Goal: Transaction & Acquisition: Obtain resource

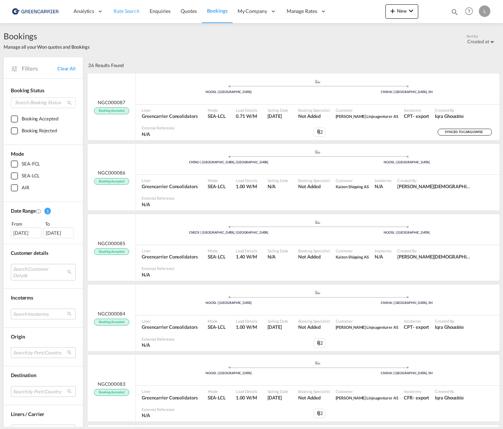
click at [133, 13] on span "Rate Search" at bounding box center [127, 11] width 26 height 6
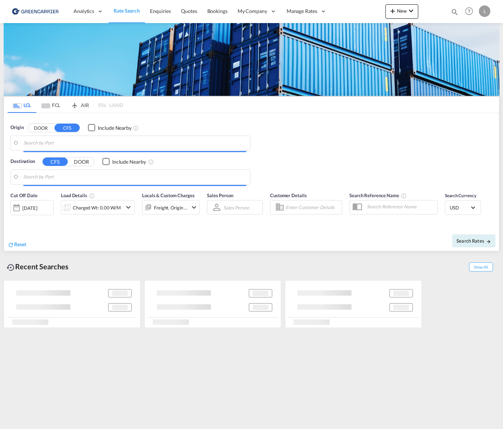
type input "[GEOGRAPHIC_DATA], NOOSL"
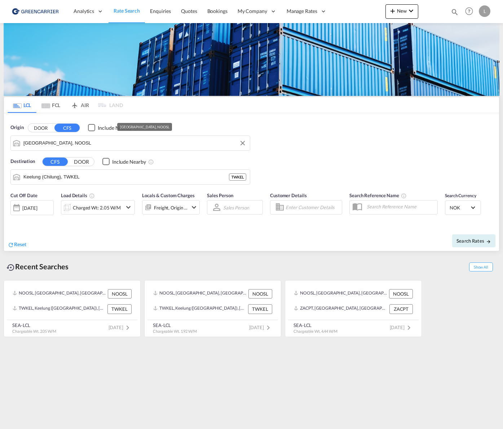
click at [71, 143] on input "[GEOGRAPHIC_DATA], NOOSL" at bounding box center [134, 143] width 223 height 11
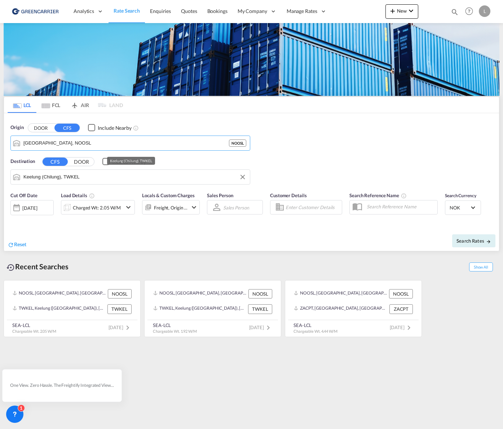
click at [88, 172] on input "Keelung (Chilung), TWKEL" at bounding box center [134, 177] width 223 height 11
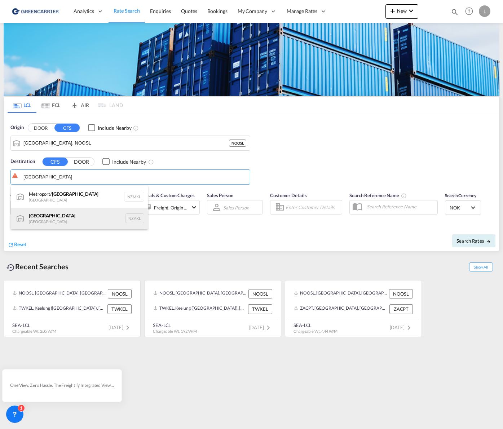
click at [65, 213] on div "[GEOGRAPHIC_DATA] [GEOGRAPHIC_DATA] NZAKL" at bounding box center [79, 219] width 137 height 22
type input "[GEOGRAPHIC_DATA], NZAKL"
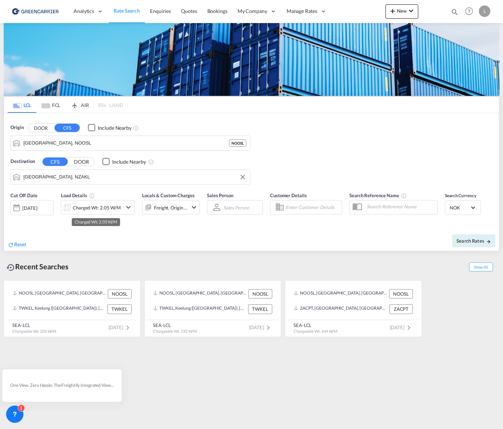
click at [84, 209] on div "Charged Wt: 2.05 W/M" at bounding box center [97, 208] width 48 height 10
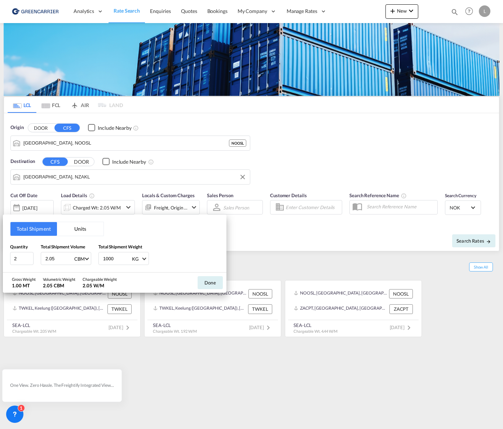
click at [75, 233] on button "Units" at bounding box center [80, 229] width 47 height 14
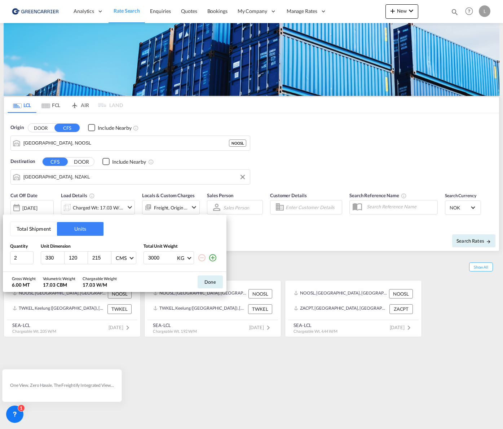
click at [32, 231] on button "Total Shipment" at bounding box center [33, 229] width 47 height 14
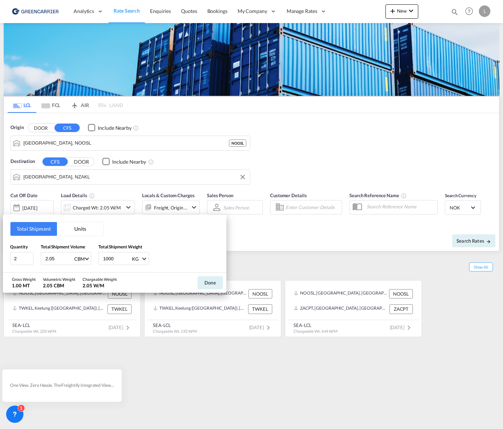
drag, startPoint x: 57, startPoint y: 260, endPoint x: 0, endPoint y: 254, distance: 56.9
click at [0, 254] on div "Total Shipment Units Quantity 2 Total Shipment Volume 2.05 CBM CBM CFT Total Sh…" at bounding box center [251, 214] width 503 height 429
type input "2.87"
click at [197, 282] on div "Done" at bounding box center [210, 283] width 32 height 20
click at [217, 280] on button "Done" at bounding box center [210, 282] width 25 height 13
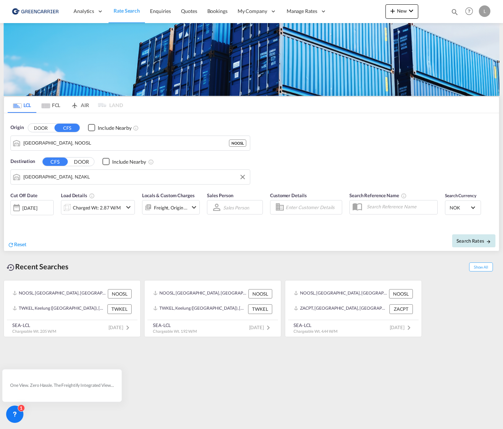
click at [461, 241] on span "Search Rates" at bounding box center [474, 241] width 35 height 6
type input "NOOSL to NZAKL / [DATE]"
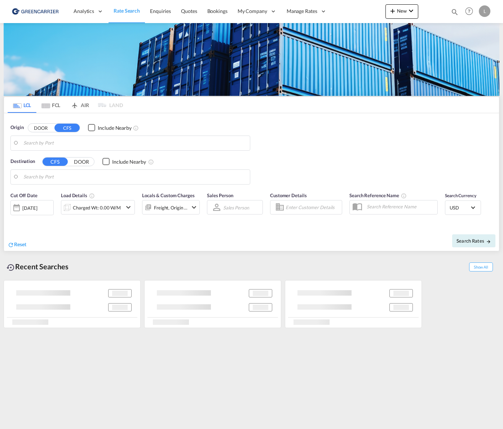
type input "[GEOGRAPHIC_DATA], NOOSL"
type input "[GEOGRAPHIC_DATA], NZAKL"
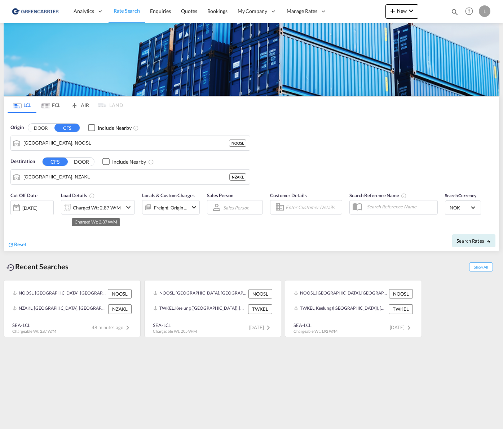
click at [90, 212] on div "Charged Wt: 2.87 W/M" at bounding box center [97, 208] width 48 height 10
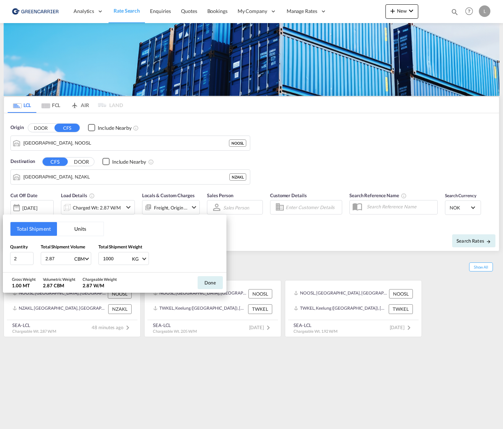
click at [76, 231] on button "Units" at bounding box center [80, 229] width 47 height 14
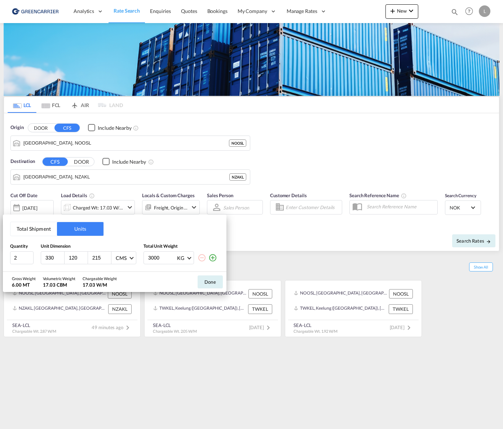
click at [215, 259] on md-icon "icon-plus-circle-outline" at bounding box center [213, 258] width 9 height 9
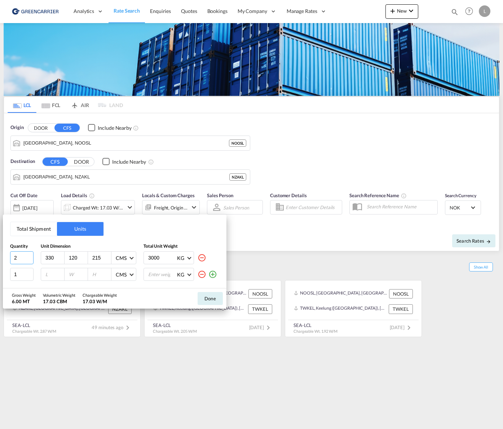
drag, startPoint x: 17, startPoint y: 259, endPoint x: -55, endPoint y: 251, distance: 71.9
click at [0, 251] on html "Analytics Reports Dashboard Rate Search Enquiries Quotes" at bounding box center [251, 214] width 503 height 429
type input "5"
type input "115"
type input "120"
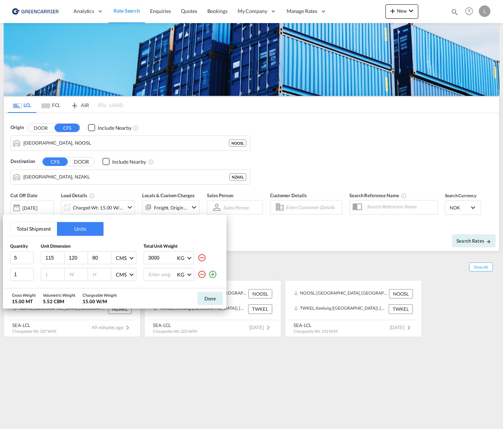
type input "80"
type input "120"
type input "80"
type input "115"
click at [46, 275] on input "number" at bounding box center [54, 274] width 19 height 6
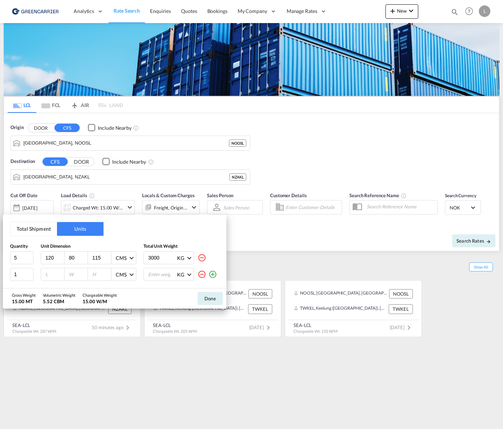
click at [54, 274] on input "number" at bounding box center [54, 274] width 19 height 6
type input "121"
type input "66"
type input "64"
drag, startPoint x: 22, startPoint y: 276, endPoint x: -11, endPoint y: 276, distance: 32.8
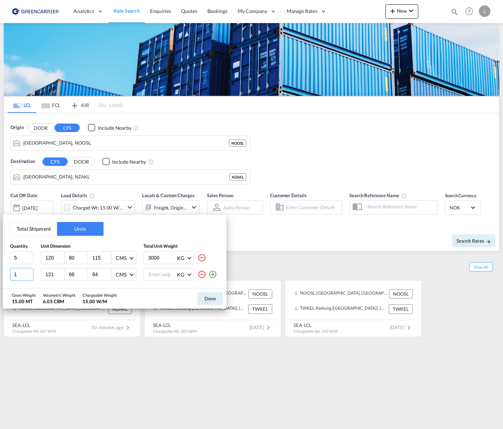
click at [0, 276] on html "Analytics Reports Dashboard Rate Search Enquiries Quotes" at bounding box center [251, 214] width 503 height 429
type input "2"
drag, startPoint x: 163, startPoint y: 259, endPoint x: 79, endPoint y: 257, distance: 83.7
click at [79, 257] on div "5 120 80 115 CMS CMS Inches 3000 KG KG LB" at bounding box center [114, 257] width 209 height 13
type input "945"
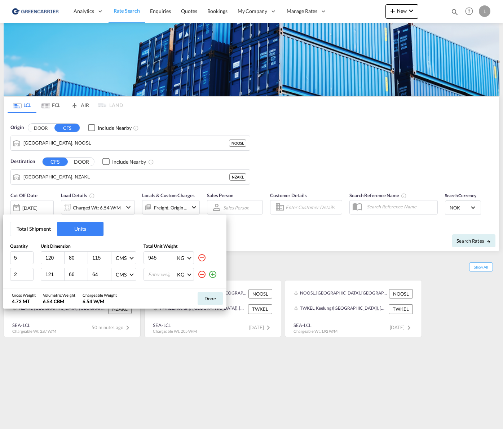
click at [162, 278] on input "number" at bounding box center [162, 274] width 29 height 12
type input "421"
drag, startPoint x: 213, startPoint y: 299, endPoint x: 209, endPoint y: 299, distance: 4.3
click at [213, 298] on button "Done" at bounding box center [210, 298] width 25 height 13
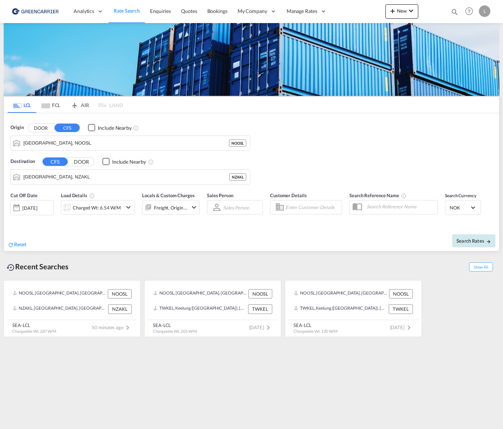
click at [476, 239] on span "Search Rates" at bounding box center [474, 241] width 35 height 6
type input "NOOSL to NZAKL / [DATE]"
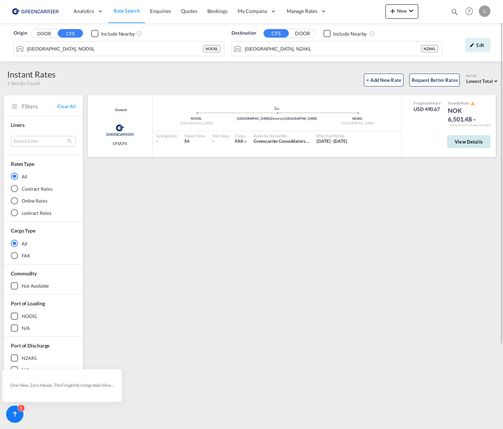
click at [467, 138] on button "View Details" at bounding box center [468, 141] width 43 height 13
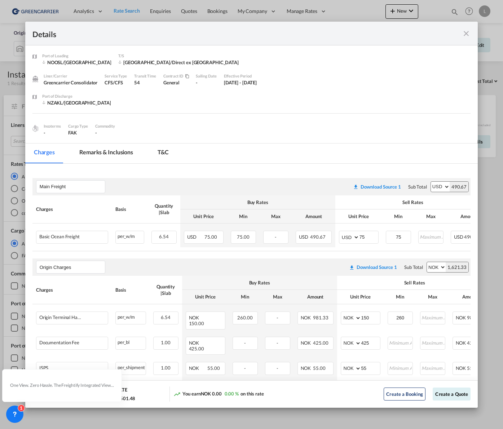
drag, startPoint x: 424, startPoint y: 26, endPoint x: 426, endPoint y: 14, distance: 12.1
click at [426, 14] on div "Details Port of Loading NOOSL/Oslo T/S Hamburg/Direct ex Hamburg Liner/Carrier …" at bounding box center [251, 214] width 503 height 429
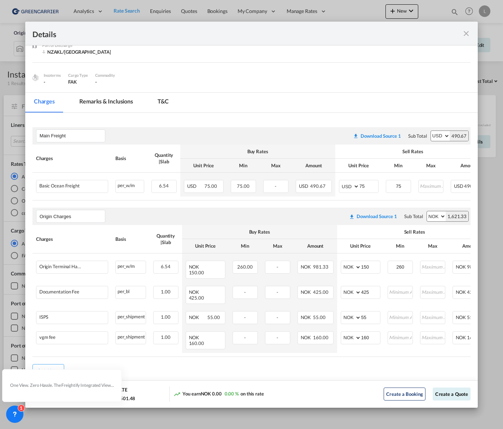
scroll to position [51, 0]
click at [466, 35] on md-icon "icon-close fg-AAA8AD m-0 cursor" at bounding box center [466, 33] width 9 height 9
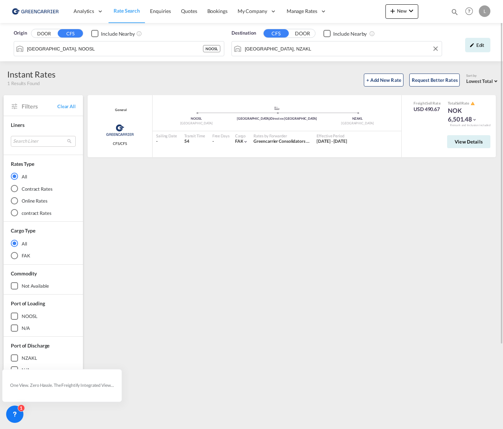
click at [306, 50] on input "[GEOGRAPHIC_DATA], NZAKL" at bounding box center [341, 48] width 193 height 11
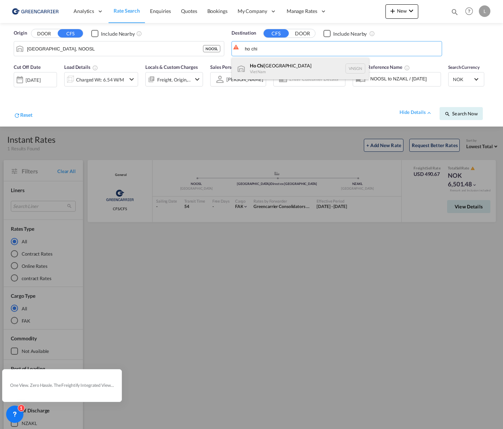
click at [297, 62] on div "Ho Chi Minh City Viet Nam VNSGN" at bounding box center [300, 69] width 137 height 22
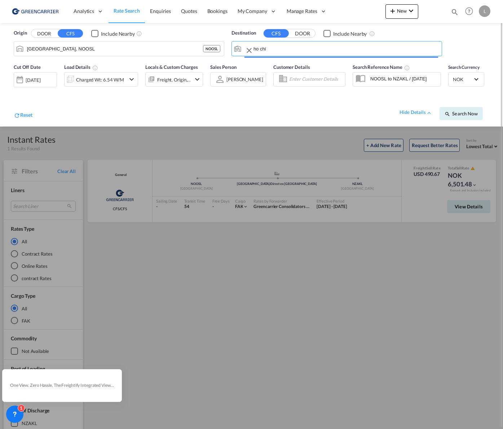
type input "Ho Chi Minh City, VNSGN"
click at [465, 113] on span "Search Now" at bounding box center [461, 114] width 33 height 6
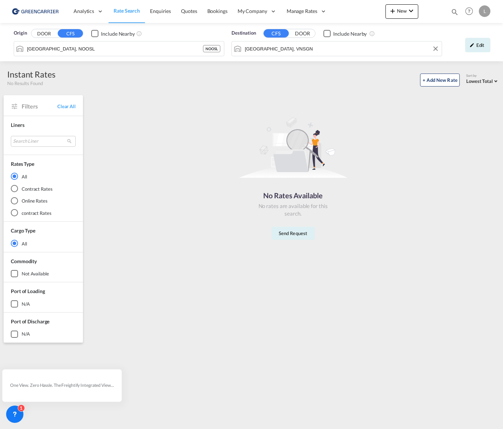
click at [302, 45] on input "Ho Chi Minh City, VNSGN" at bounding box center [341, 48] width 193 height 11
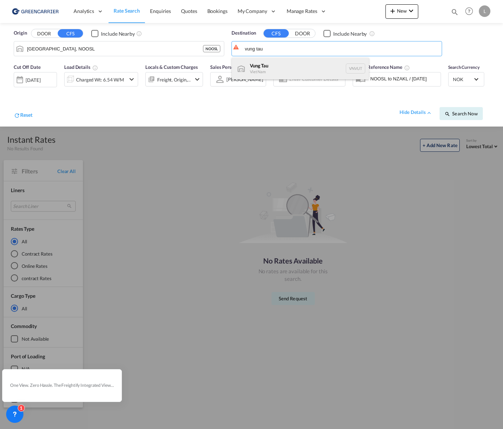
click at [284, 69] on div "Vung Tau Viet Nam VNVUT" at bounding box center [300, 69] width 137 height 22
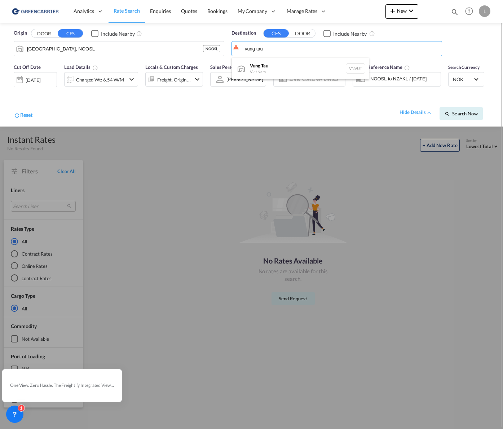
type input "Vung Tau, VNVUT"
click at [468, 111] on span "Search Now" at bounding box center [461, 114] width 33 height 6
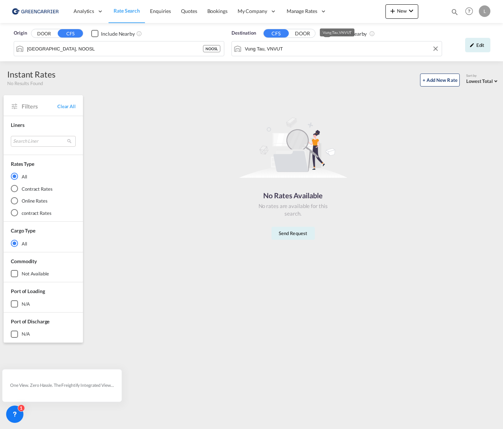
click at [315, 52] on input "Vung Tau, VNVUT" at bounding box center [341, 48] width 193 height 11
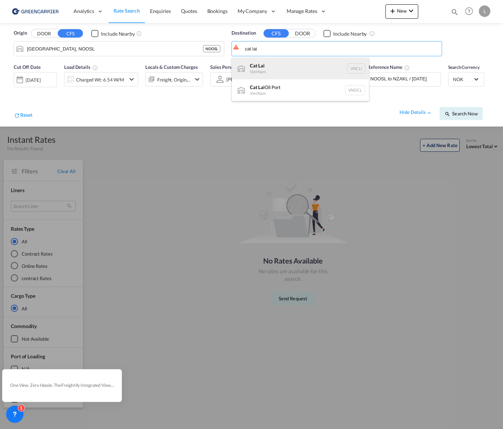
drag, startPoint x: 289, startPoint y: 67, endPoint x: 299, endPoint y: 70, distance: 10.6
click at [289, 67] on div "Cat Lai Viet Nam VNCLI" at bounding box center [300, 69] width 137 height 22
type input "Cat Lai, VNCLI"
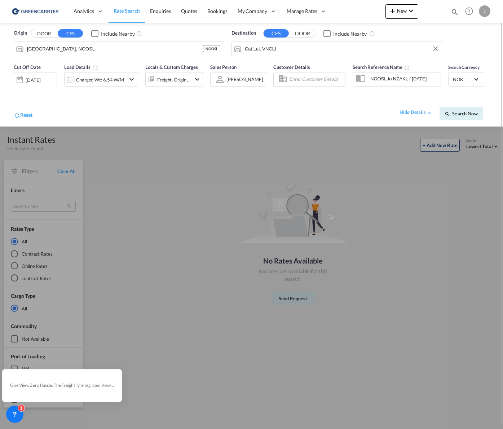
drag, startPoint x: 487, startPoint y: 118, endPoint x: 472, endPoint y: 113, distance: 16.8
click at [487, 118] on div "Search Now" at bounding box center [465, 110] width 50 height 20
click at [472, 113] on span "Search Now" at bounding box center [461, 114] width 33 height 6
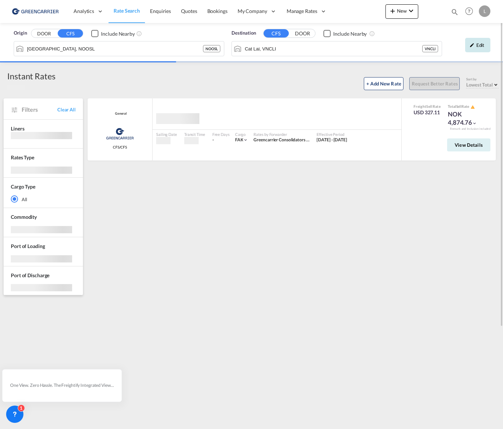
click at [476, 46] on div "Edit" at bounding box center [477, 45] width 25 height 14
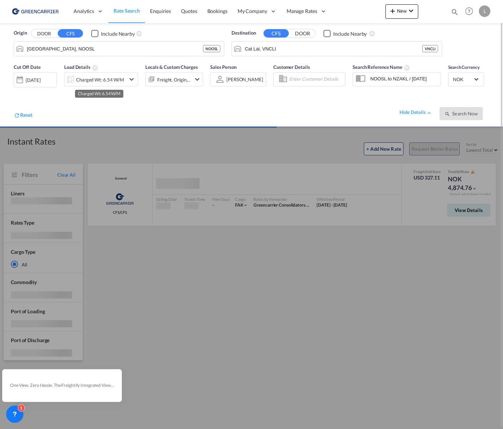
click at [84, 80] on div "Charged Wt: 6.54 W/M" at bounding box center [100, 80] width 48 height 10
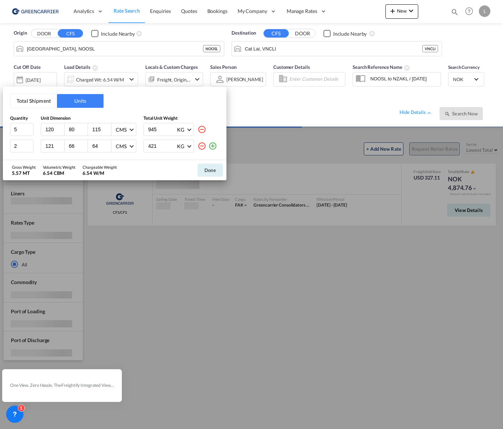
click at [293, 268] on div "Total Shipment Units Quantity Unit Dimension Total Unit Weight 5 120 80 115 CMS…" at bounding box center [251, 214] width 503 height 429
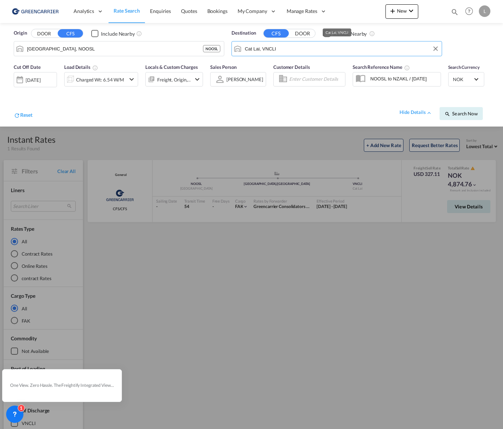
click at [300, 51] on input "Cat Lai, VNCLI" at bounding box center [341, 48] width 193 height 11
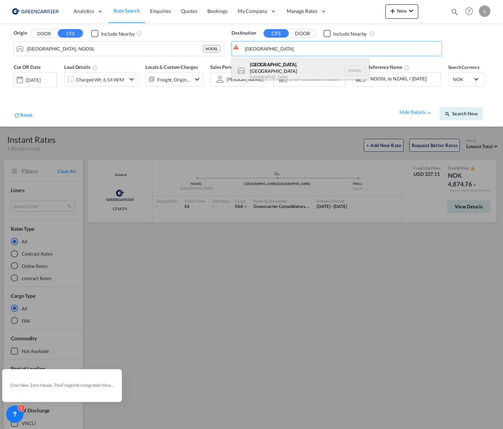
drag, startPoint x: 289, startPoint y: 62, endPoint x: 282, endPoint y: 67, distance: 8.3
click at [290, 64] on div "Houston , TX United States USHOU" at bounding box center [300, 71] width 137 height 26
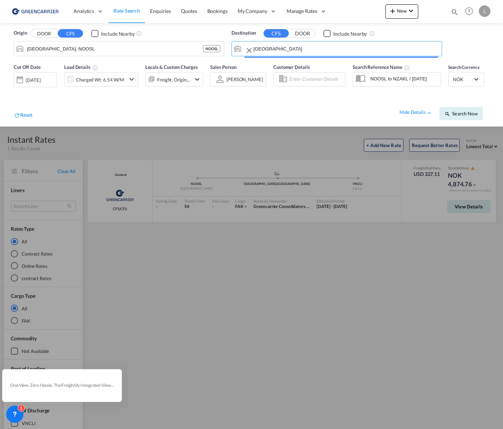
type input "Houston, TX, USHOU"
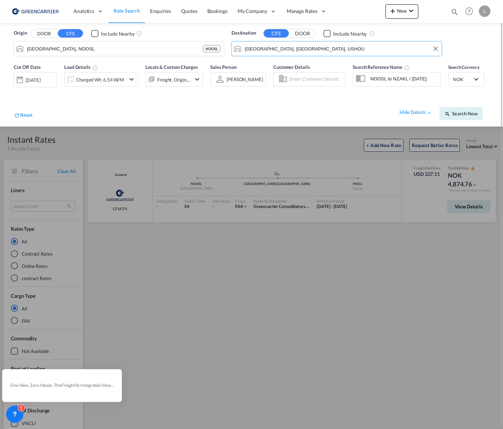
click at [54, 80] on div "[DATE]" at bounding box center [35, 79] width 43 height 15
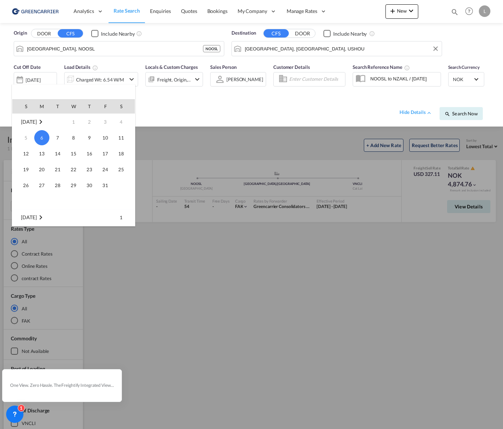
click at [106, 78] on div at bounding box center [251, 214] width 503 height 429
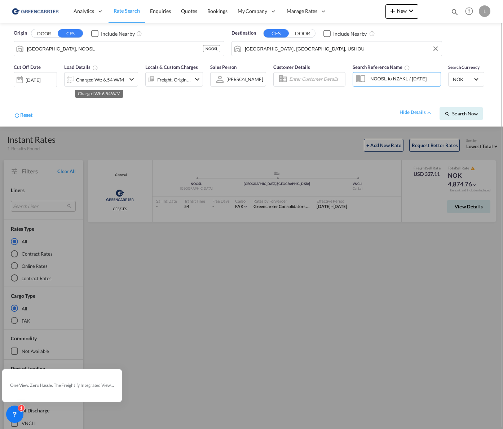
click at [110, 78] on div "Charged Wt: 6.54 W/M" at bounding box center [100, 80] width 48 height 10
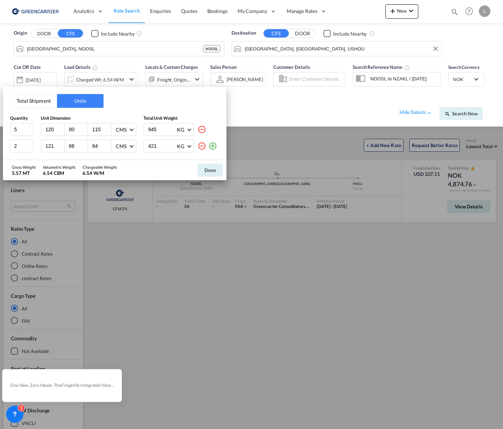
click at [199, 147] on md-icon "icon-minus-circle-outline" at bounding box center [202, 146] width 9 height 9
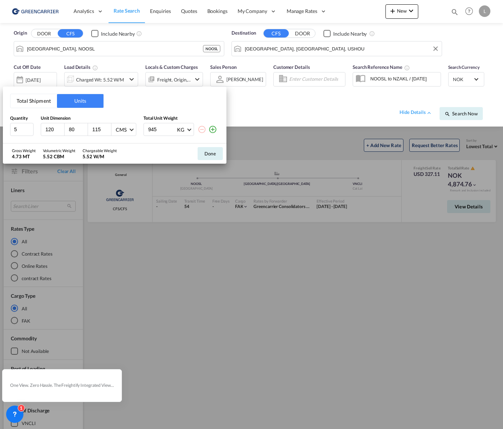
click at [43, 103] on button "Total Shipment" at bounding box center [33, 101] width 47 height 14
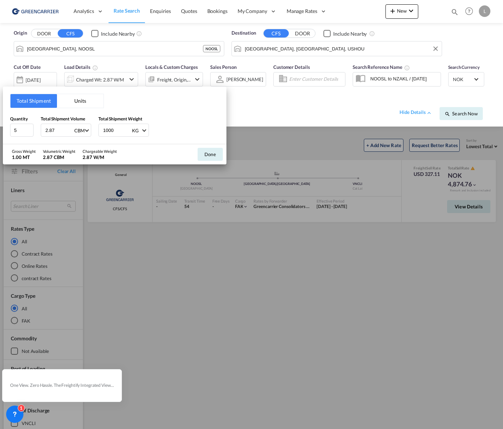
drag, startPoint x: 58, startPoint y: 128, endPoint x: 6, endPoint y: 125, distance: 52.0
click at [8, 125] on div "Total Shipment Units Quantity 5 Total Shipment Volume 2.87 CBM CBM CFT Total Sh…" at bounding box center [115, 116] width 224 height 58
click at [97, 101] on button "Units" at bounding box center [80, 101] width 47 height 14
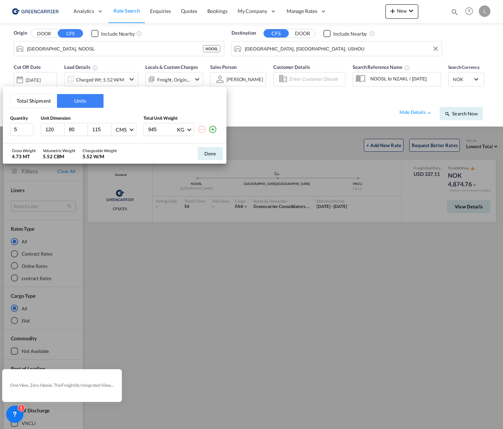
click at [36, 104] on button "Total Shipment" at bounding box center [33, 101] width 47 height 14
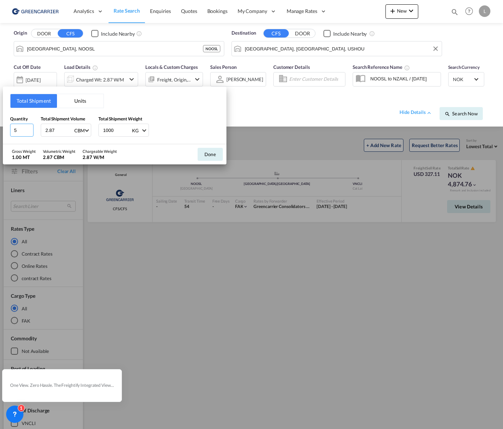
drag, startPoint x: 26, startPoint y: 128, endPoint x: -6, endPoint y: 128, distance: 32.1
click at [0, 128] on html "Analytics Reports Dashboard Rate Search Enquiries Quotes" at bounding box center [251, 214] width 503 height 429
type input "1"
type input "16.706"
click at [215, 151] on button "Done" at bounding box center [210, 154] width 25 height 13
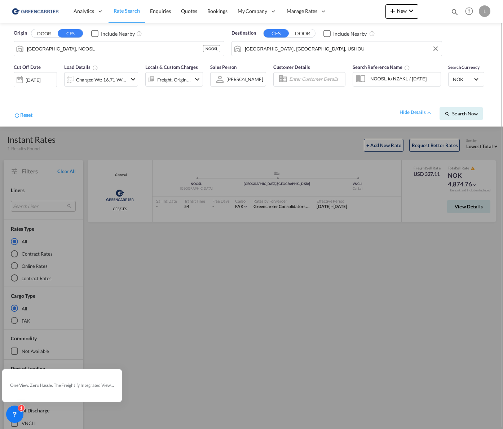
click at [464, 122] on div "Reset hide details Search Now" at bounding box center [251, 110] width 483 height 28
click at [463, 120] on button "Search Now" at bounding box center [461, 113] width 43 height 13
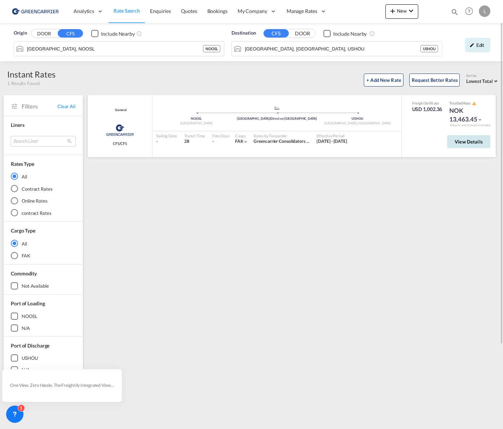
click at [459, 146] on button "View Details" at bounding box center [468, 141] width 43 height 13
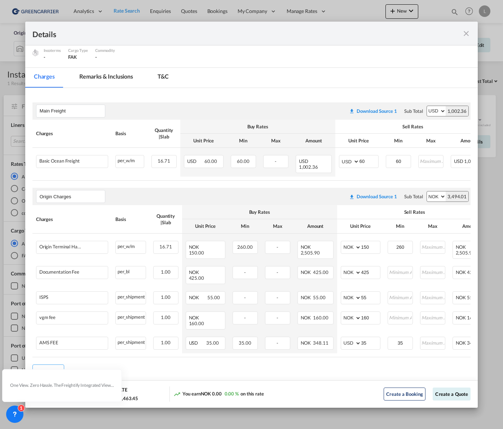
scroll to position [76, 0]
